Goal: Information Seeking & Learning: Learn about a topic

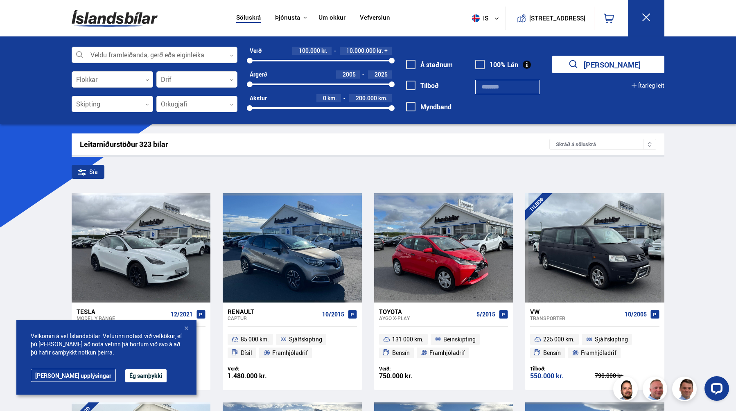
click at [229, 54] on div at bounding box center [155, 55] width 166 height 16
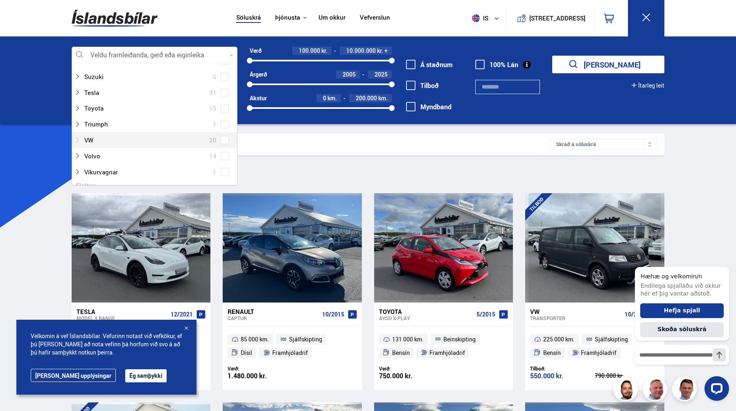
scroll to position [532, 0]
click at [95, 142] on div at bounding box center [146, 141] width 145 height 12
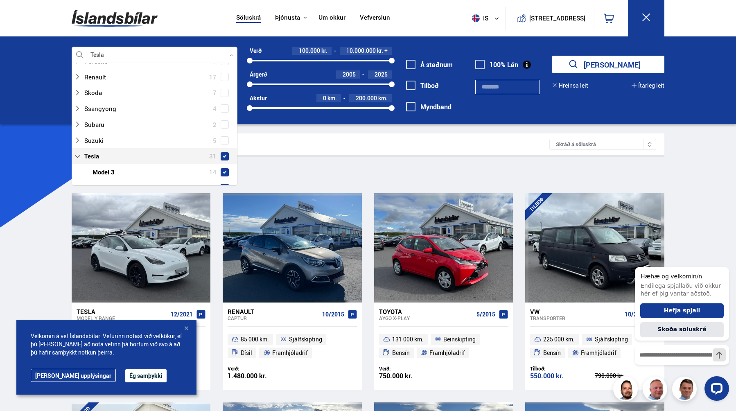
click at [221, 152] on span at bounding box center [225, 156] width 8 height 8
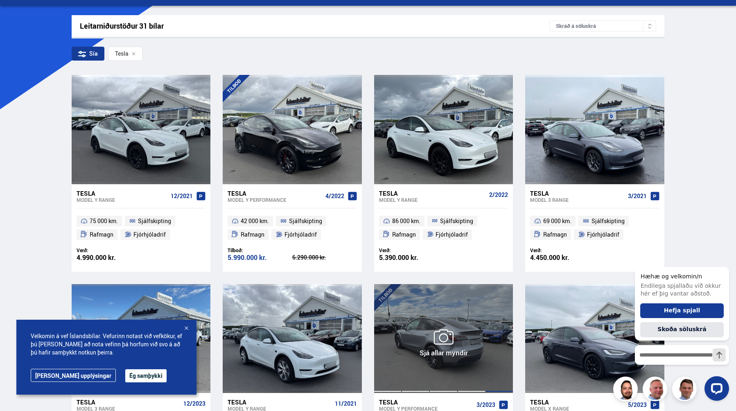
scroll to position [114, 0]
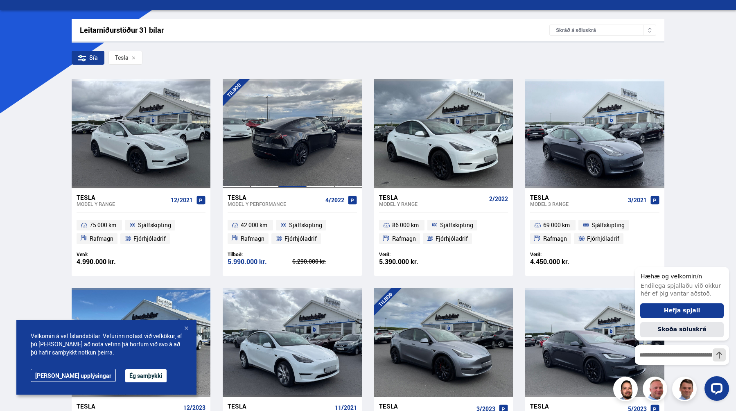
click at [292, 150] on div at bounding box center [292, 133] width 28 height 109
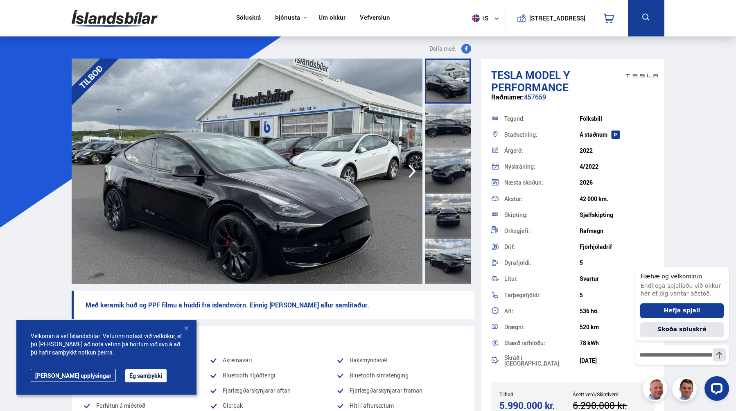
click at [413, 168] on icon "button" at bounding box center [412, 171] width 16 height 20
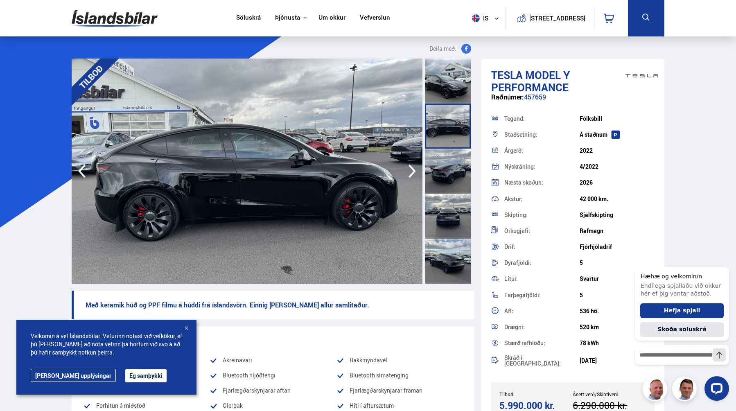
click at [413, 168] on icon "button" at bounding box center [412, 171] width 16 height 20
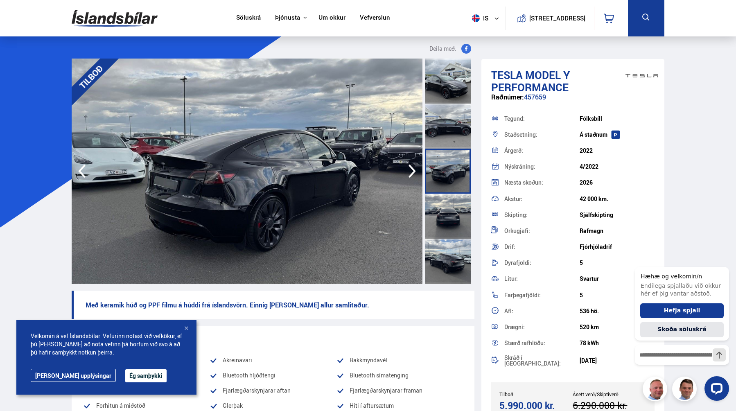
click at [413, 168] on icon "button" at bounding box center [412, 171] width 16 height 20
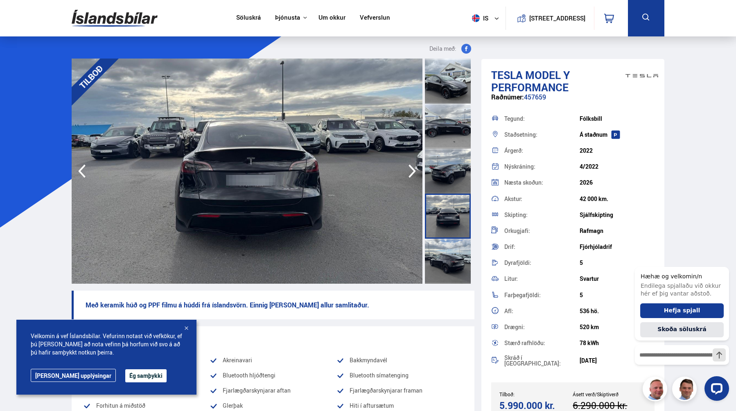
click at [413, 168] on icon "button" at bounding box center [412, 171] width 16 height 20
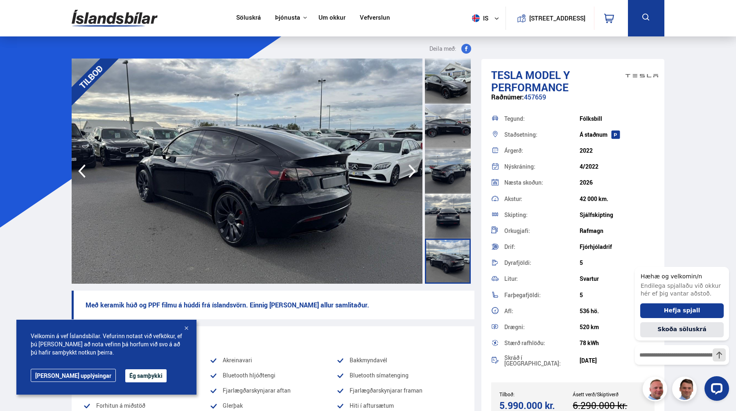
click at [413, 168] on icon "button" at bounding box center [412, 171] width 16 height 20
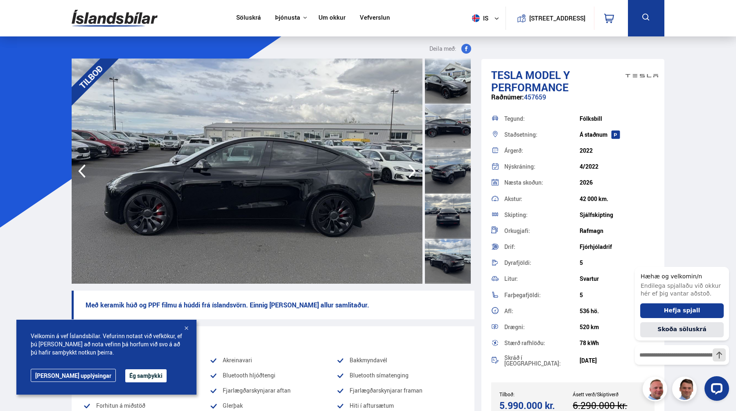
click at [413, 169] on icon "button" at bounding box center [412, 172] width 7 height 14
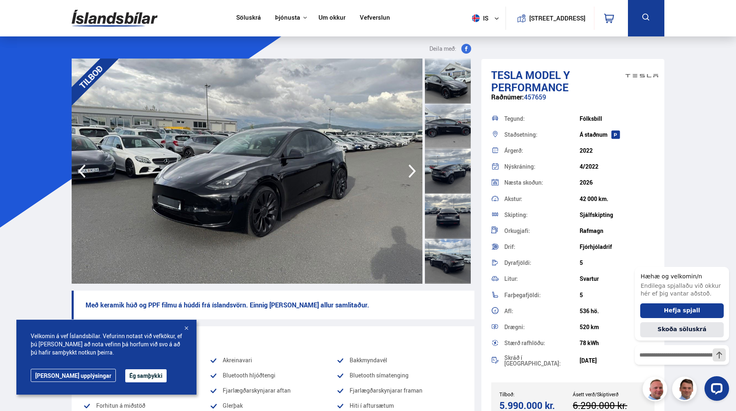
click at [413, 169] on icon "button" at bounding box center [412, 172] width 7 height 14
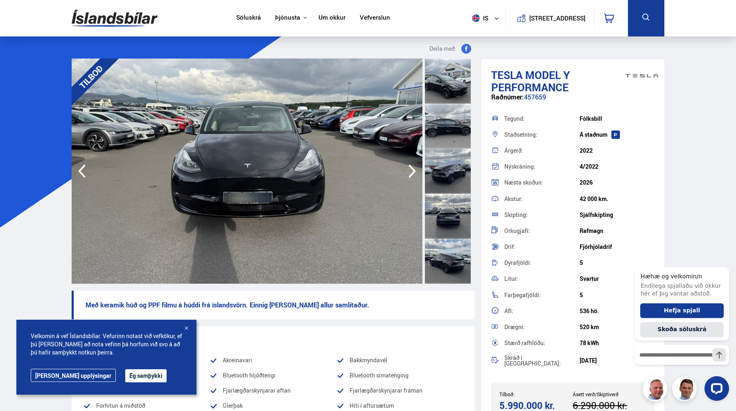
click at [413, 169] on icon "button" at bounding box center [412, 172] width 7 height 14
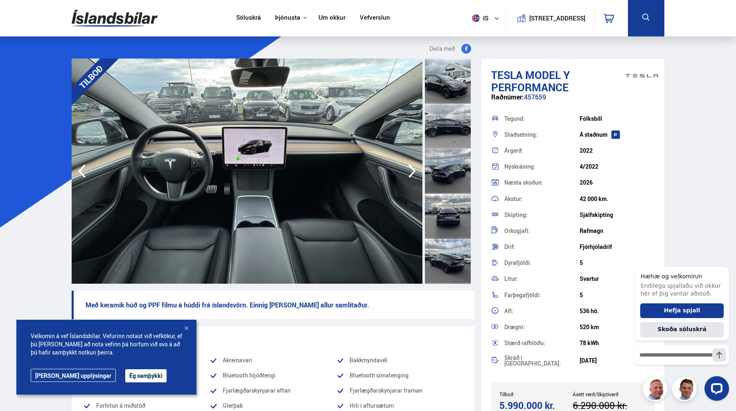
click at [413, 169] on icon "button" at bounding box center [412, 172] width 7 height 14
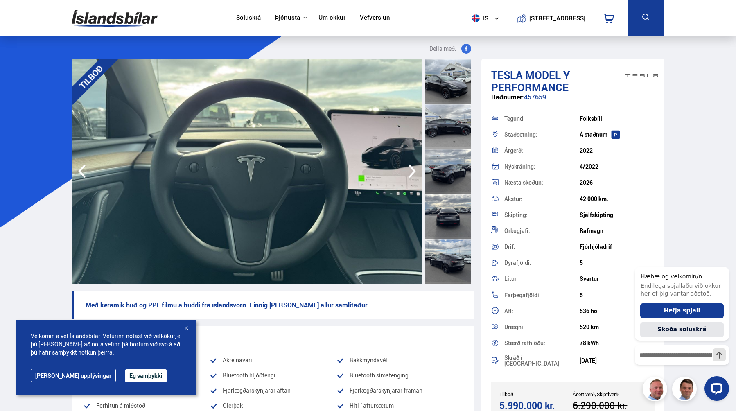
click at [413, 169] on icon "button" at bounding box center [412, 172] width 7 height 14
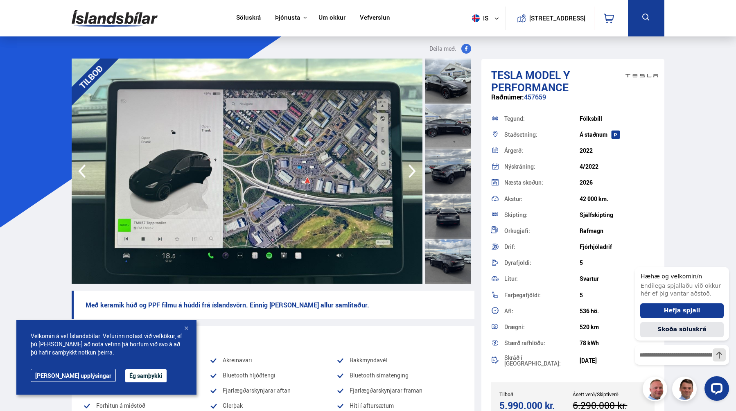
click at [413, 169] on icon "button" at bounding box center [412, 172] width 7 height 14
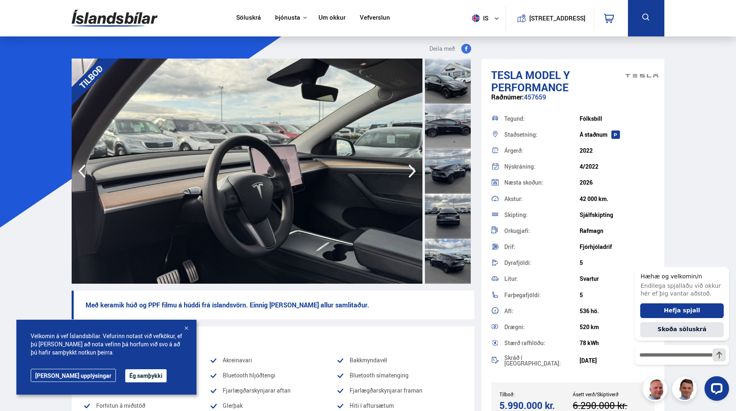
click at [413, 169] on icon "button" at bounding box center [412, 172] width 7 height 14
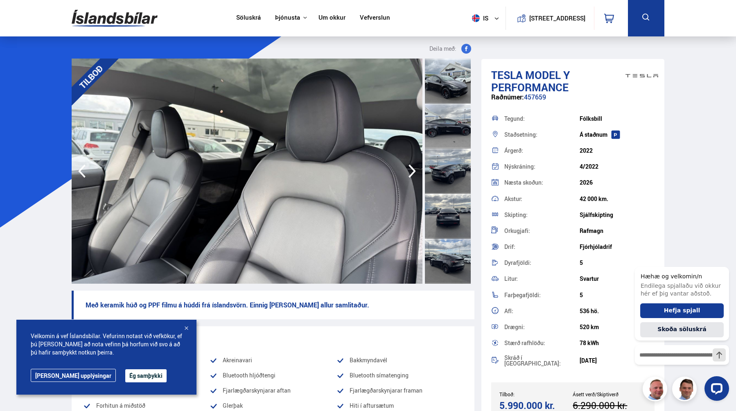
click at [413, 169] on icon "button" at bounding box center [412, 172] width 7 height 14
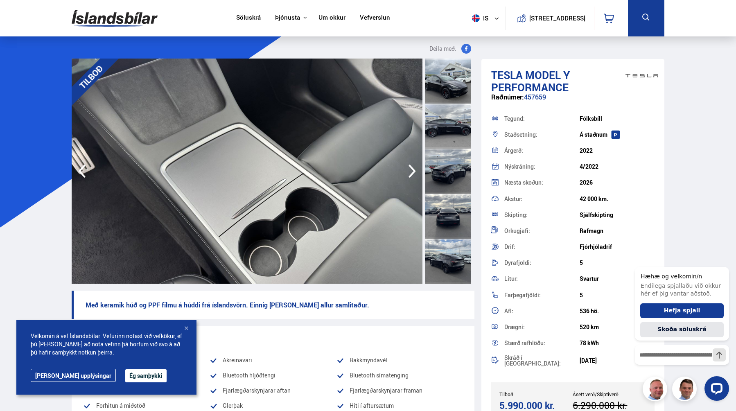
click at [414, 170] on icon "button" at bounding box center [412, 172] width 7 height 14
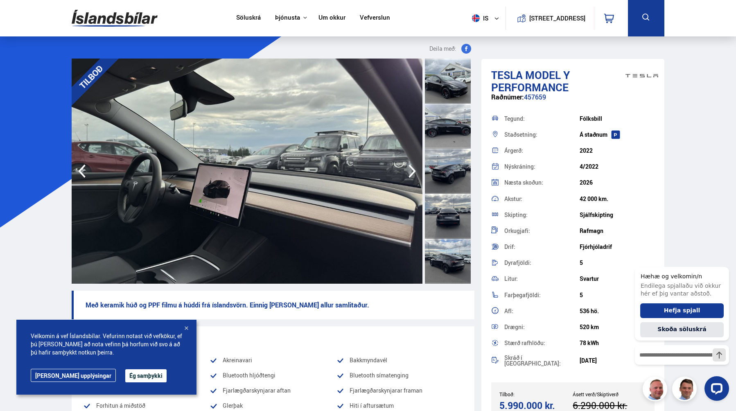
click at [414, 170] on icon "button" at bounding box center [412, 172] width 7 height 14
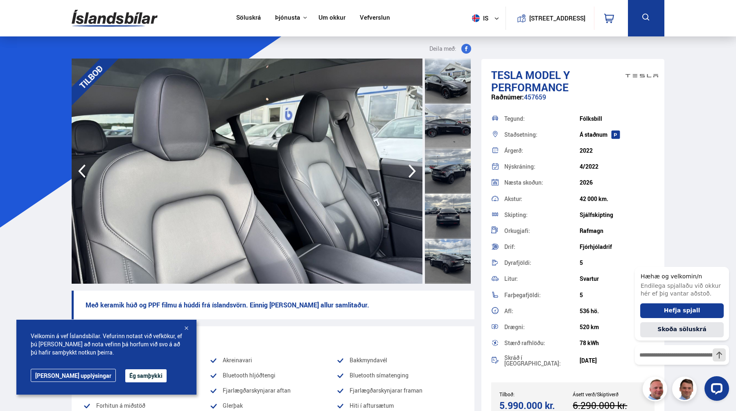
click at [414, 170] on icon "button" at bounding box center [412, 172] width 7 height 14
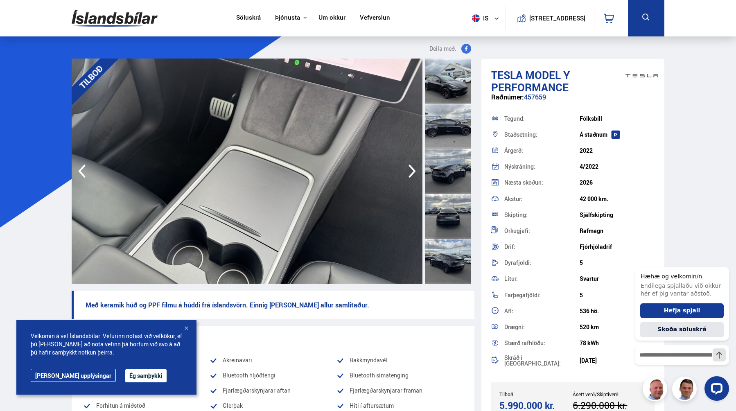
click at [414, 170] on icon "button" at bounding box center [412, 172] width 7 height 14
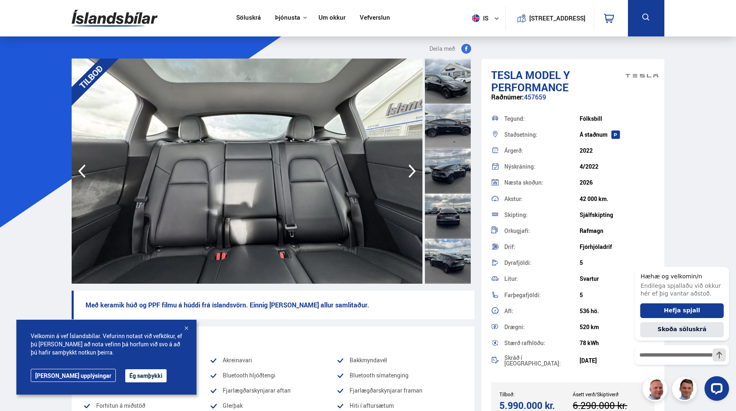
click at [414, 170] on icon "button" at bounding box center [412, 172] width 7 height 14
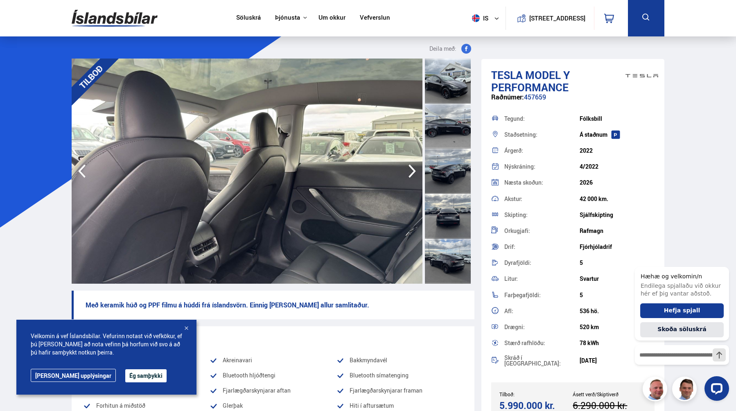
click at [414, 170] on icon "button" at bounding box center [412, 172] width 7 height 14
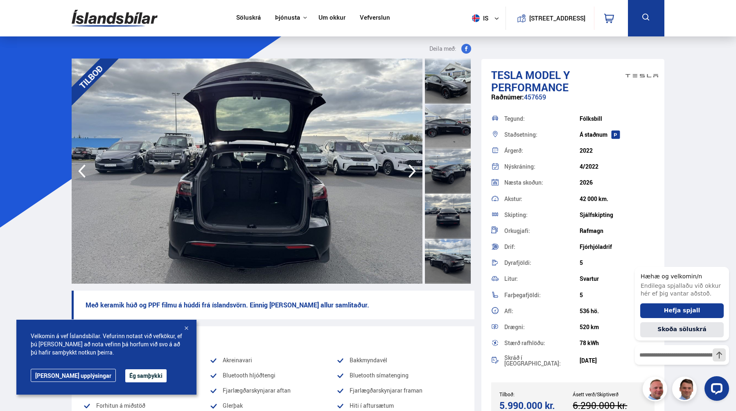
click at [414, 170] on icon "button" at bounding box center [412, 172] width 7 height 14
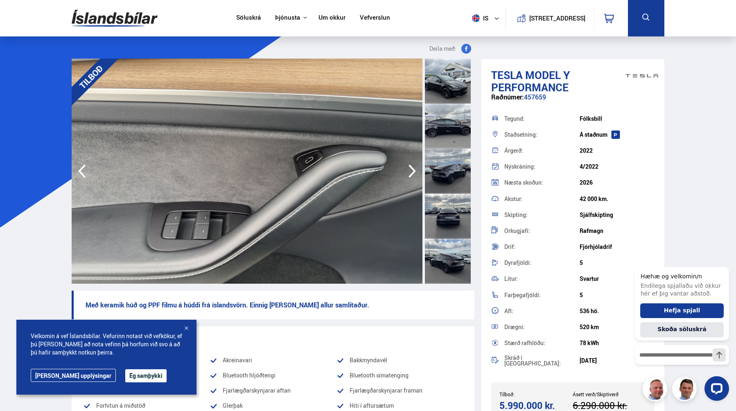
click at [414, 170] on icon "button" at bounding box center [412, 172] width 7 height 14
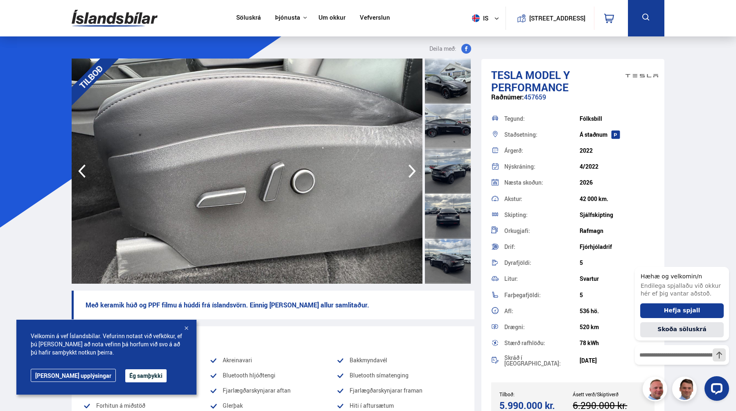
click at [414, 170] on icon "button" at bounding box center [412, 172] width 7 height 14
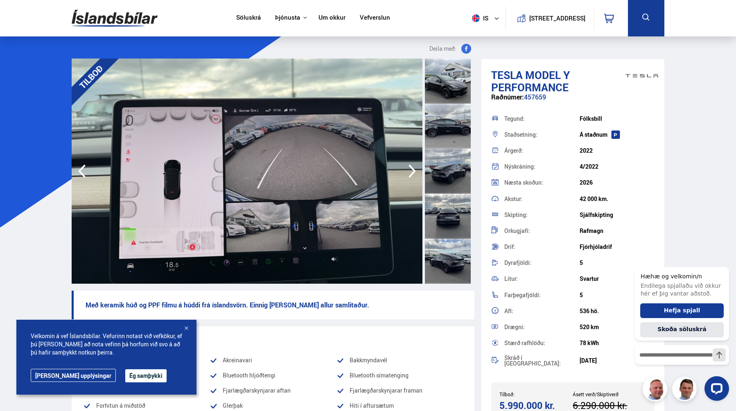
click at [414, 170] on icon "button" at bounding box center [412, 172] width 7 height 14
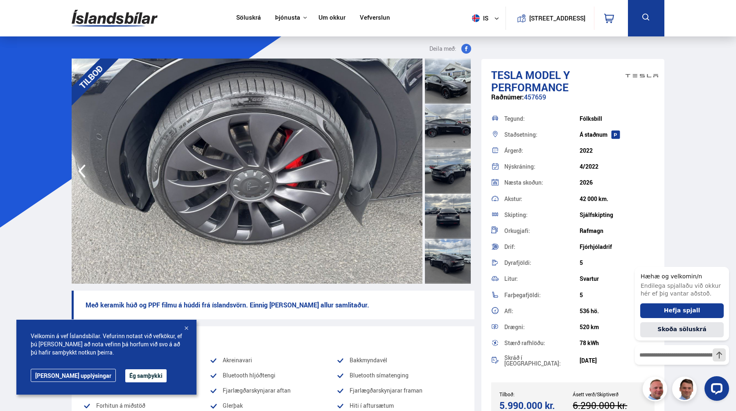
click at [414, 170] on img at bounding box center [247, 171] width 351 height 225
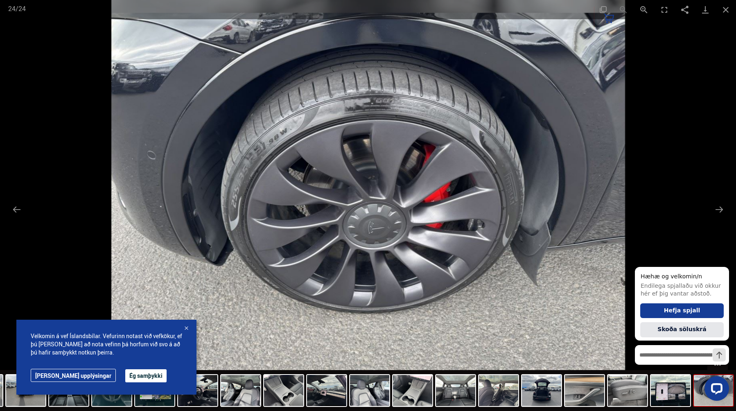
click at [414, 170] on img at bounding box center [368, 205] width 514 height 411
